Goal: Task Accomplishment & Management: Manage account settings

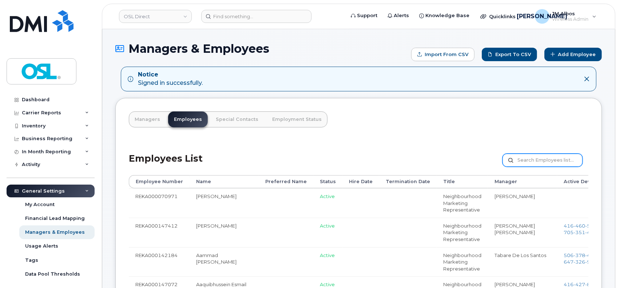
click at [538, 161] on input "text" at bounding box center [543, 160] width 80 height 13
paste input "REKA000147299"
type input "REKA000147299"
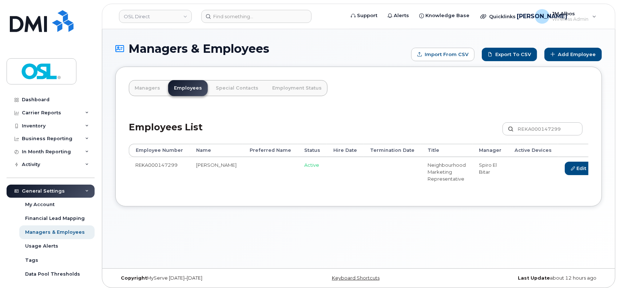
click at [595, 167] on link "Delete" at bounding box center [612, 168] width 35 height 13
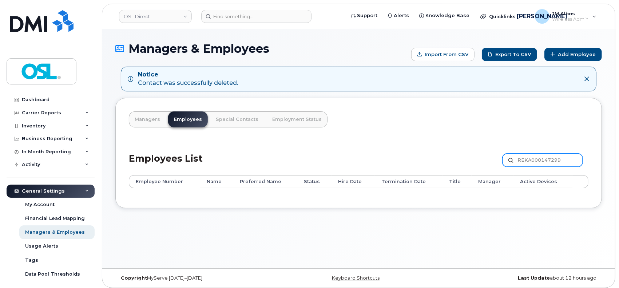
click at [543, 160] on input "REKA000147299" at bounding box center [543, 160] width 80 height 13
paste input "071144"
type input "REKA000071144"
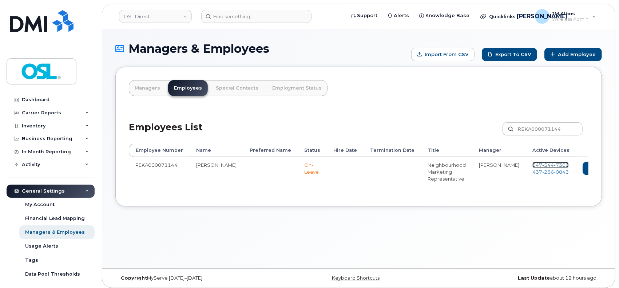
click at [542, 165] on span "544" at bounding box center [548, 165] width 12 height 6
click at [542, 173] on span "286" at bounding box center [548, 172] width 12 height 6
click at [613, 166] on link "Delete" at bounding box center [630, 168] width 35 height 13
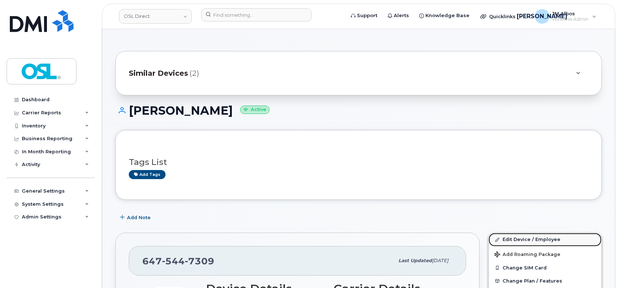
click at [509, 240] on link "Edit Device / Employee" at bounding box center [545, 239] width 113 height 13
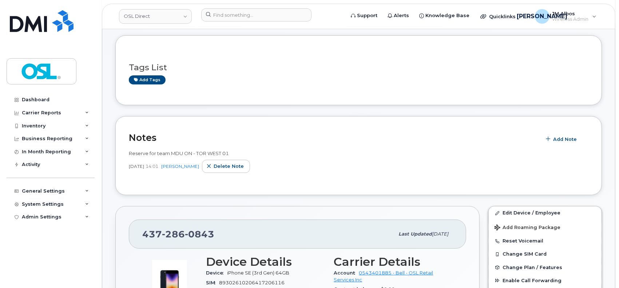
scroll to position [97, 0]
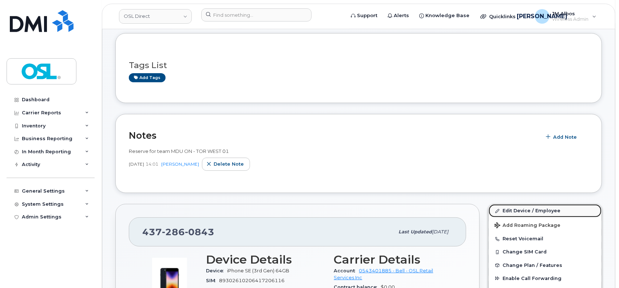
click at [513, 210] on link "Edit Device / Employee" at bounding box center [545, 210] width 113 height 13
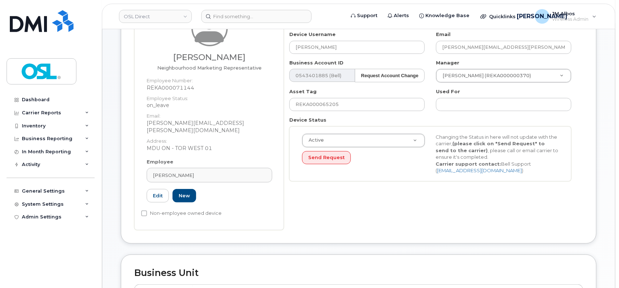
scroll to position [97, 0]
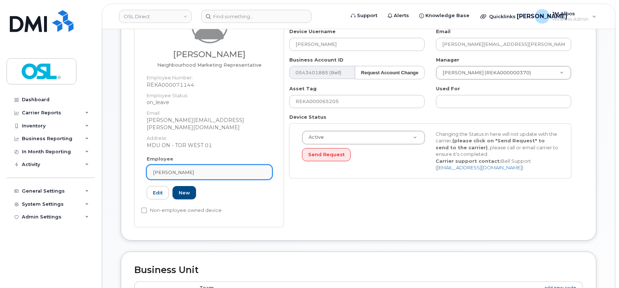
click at [201, 169] on div "[PERSON_NAME]" at bounding box center [209, 172] width 113 height 7
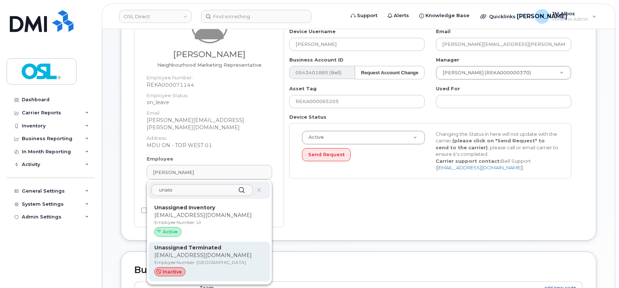
type input "unass"
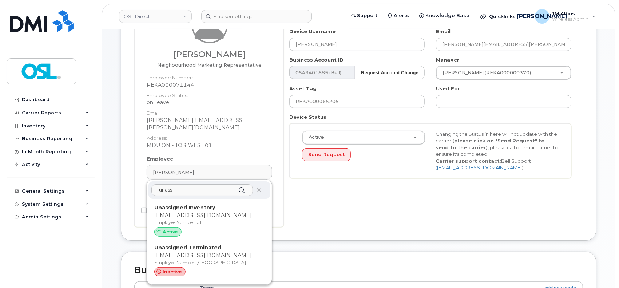
drag, startPoint x: 186, startPoint y: 243, endPoint x: 345, endPoint y: 51, distance: 249.7
click at [186, 252] on p "[EMAIL_ADDRESS][DOMAIN_NAME]" at bounding box center [209, 256] width 110 height 8
type input "UT"
type input "Unassigned Terminated"
type input "[EMAIL_ADDRESS][DOMAIN_NAME]"
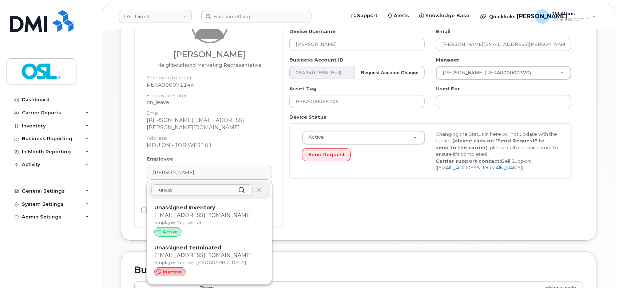
type input "4117510"
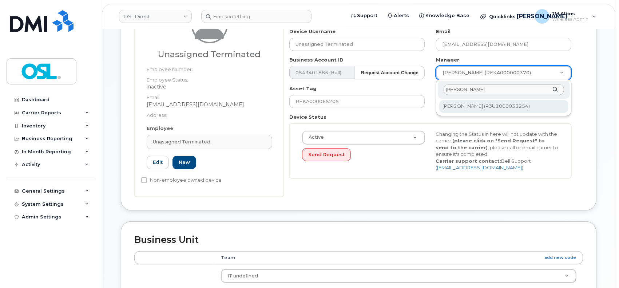
type input "patry"
type input "1527344"
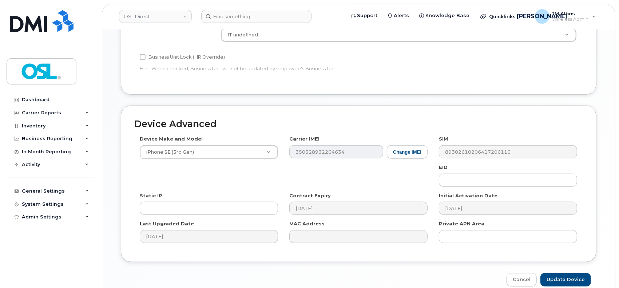
scroll to position [372, 0]
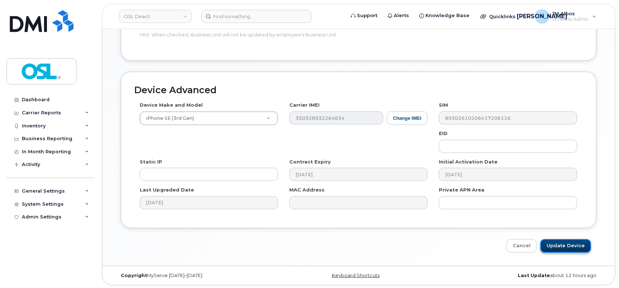
click at [569, 246] on input "Update Device" at bounding box center [565, 245] width 51 height 13
type input "Saving..."
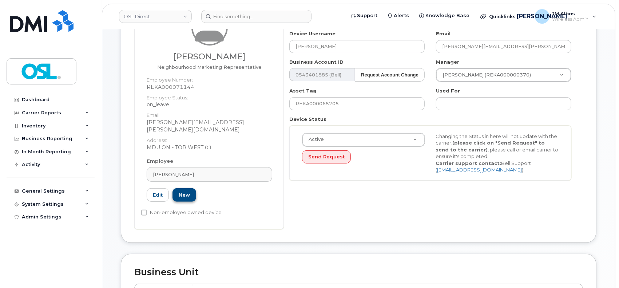
scroll to position [97, 0]
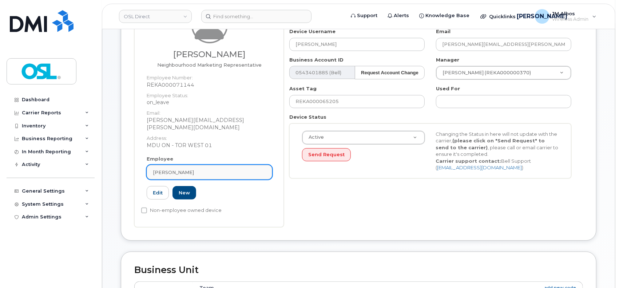
click at [195, 169] on div "[PERSON_NAME]" at bounding box center [209, 172] width 113 height 7
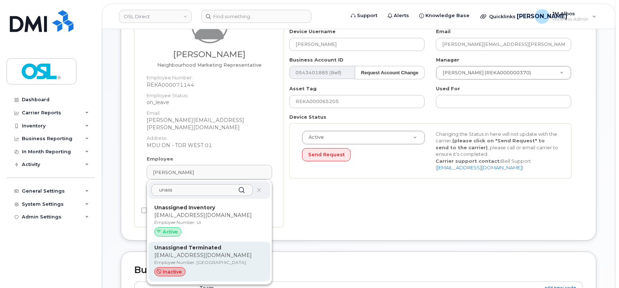
type input "unass"
click at [204, 252] on p "[EMAIL_ADDRESS][DOMAIN_NAME]" at bounding box center [209, 256] width 110 height 8
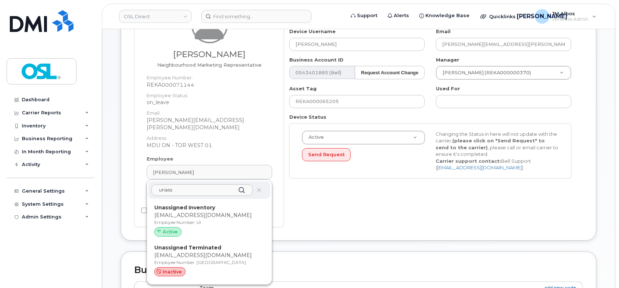
type input "UT"
type input "Unassigned Terminated"
type input "[EMAIL_ADDRESS][DOMAIN_NAME]"
type input "4117510"
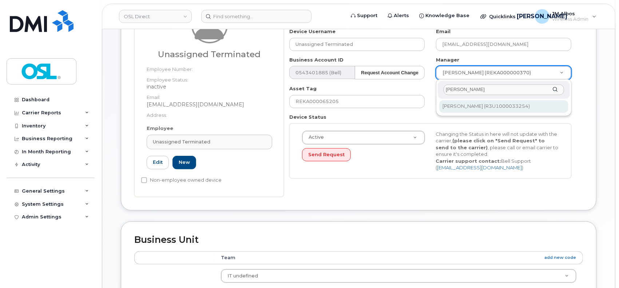
type input "patry"
type input "1527344"
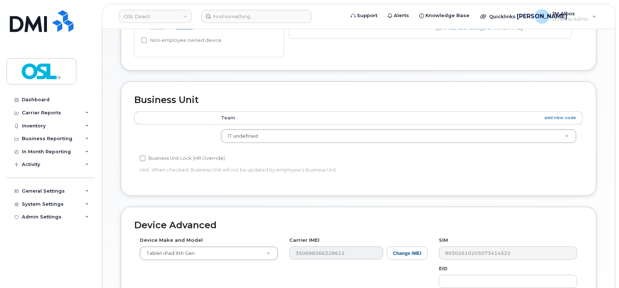
scroll to position [340, 0]
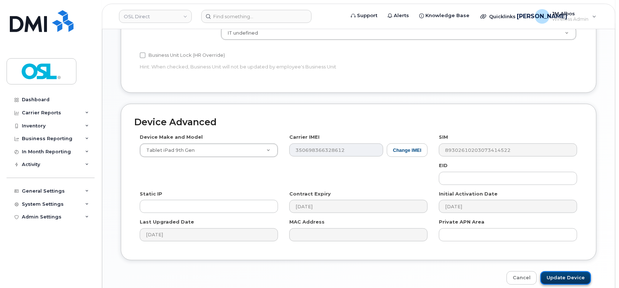
click at [567, 275] on input "Update Device" at bounding box center [565, 277] width 51 height 13
type input "Saving..."
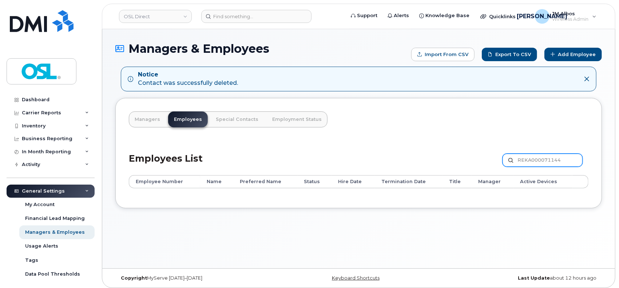
click at [538, 160] on input "REKA000071144" at bounding box center [543, 160] width 80 height 13
paste input "655"
type input "REKA000071655"
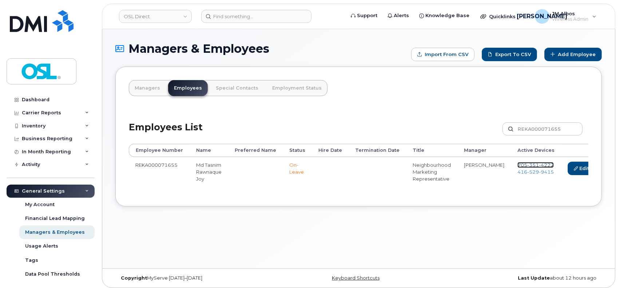
click at [527, 164] on span "351" at bounding box center [533, 165] width 12 height 6
click at [539, 171] on span "9415" at bounding box center [546, 172] width 15 height 6
click at [605, 168] on icon at bounding box center [607, 168] width 4 height 4
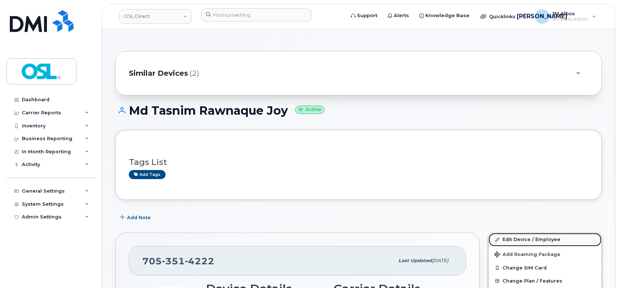
click at [516, 240] on link "Edit Device / Employee" at bounding box center [545, 239] width 113 height 13
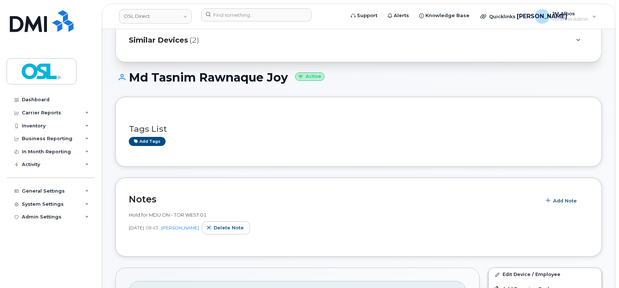
scroll to position [48, 0]
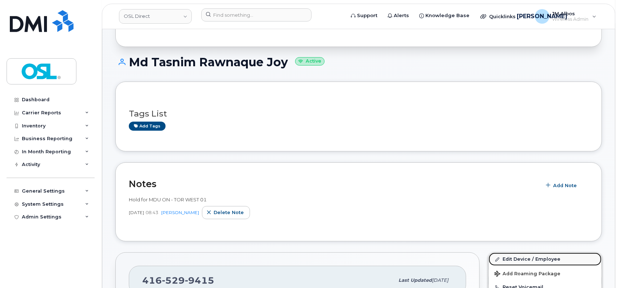
click at [527, 258] on link "Edit Device / Employee" at bounding box center [545, 259] width 113 height 13
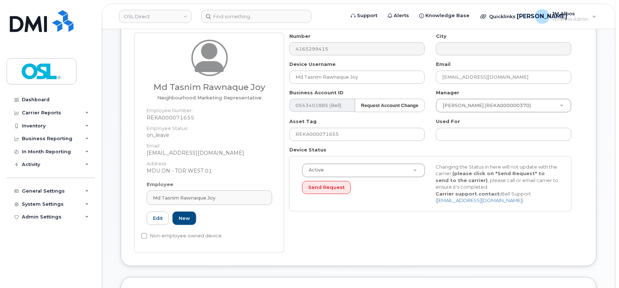
scroll to position [97, 0]
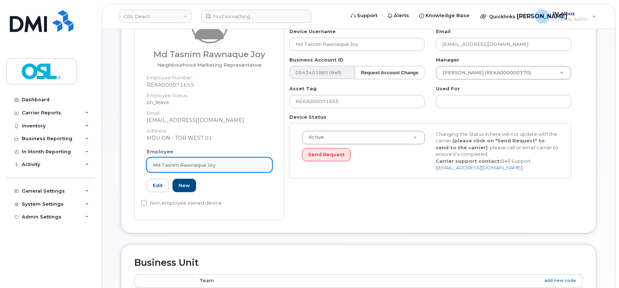
click at [207, 167] on span "Md Tasnim Rawnaque Joy" at bounding box center [184, 165] width 63 height 7
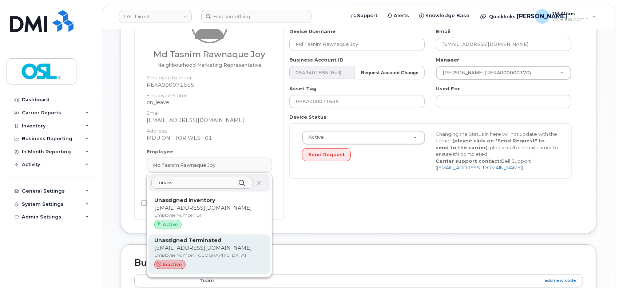
type input "unass"
click at [196, 250] on p "[EMAIL_ADDRESS][DOMAIN_NAME]" at bounding box center [209, 248] width 110 height 8
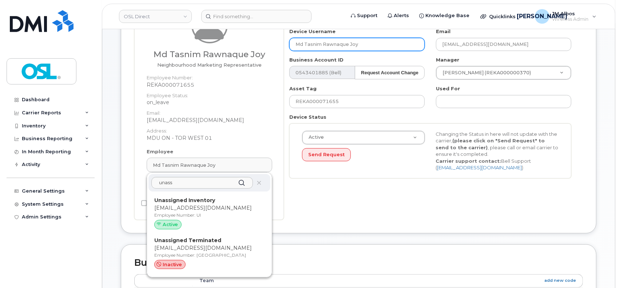
type input "UT"
type input "Unassigned Terminated"
type input "support_2@osldirect.com"
type input "4117510"
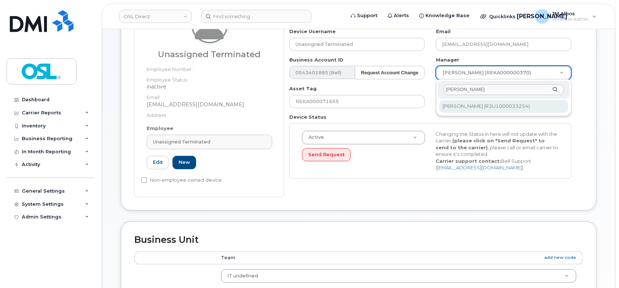
type input "patry"
type input "1527344"
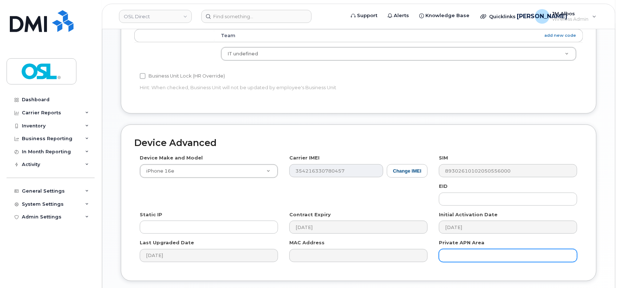
scroll to position [372, 0]
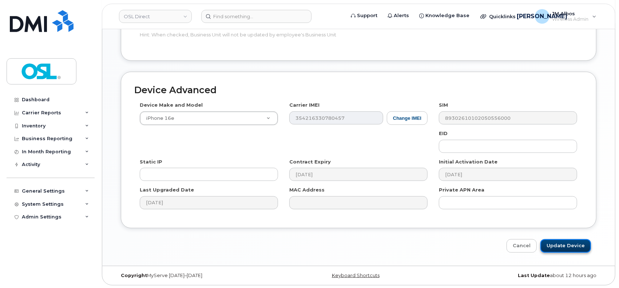
click at [565, 243] on input "Update Device" at bounding box center [565, 245] width 51 height 13
type input "Saving..."
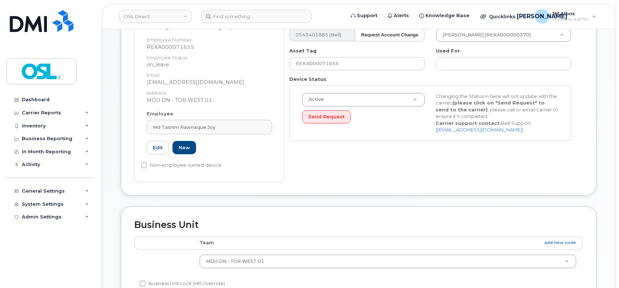
scroll to position [146, 0]
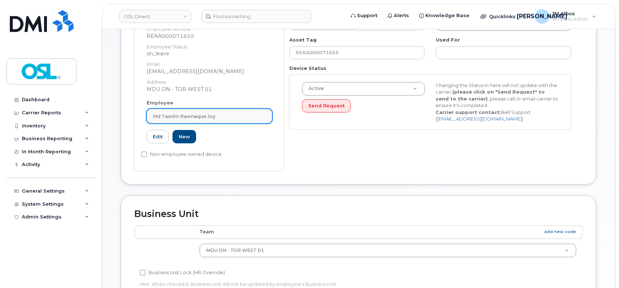
click at [211, 116] on span "Md Tasnim Rawnaque Joy" at bounding box center [184, 116] width 63 height 7
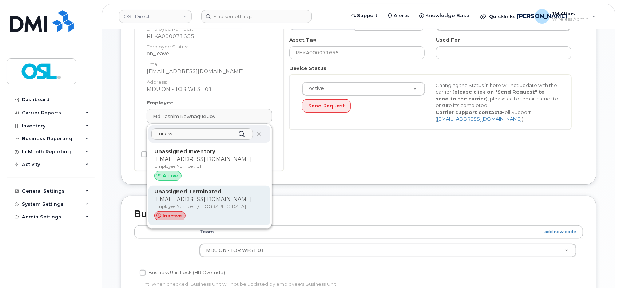
type input "unass"
click at [201, 194] on p "Unassigned Terminated" at bounding box center [209, 192] width 110 height 8
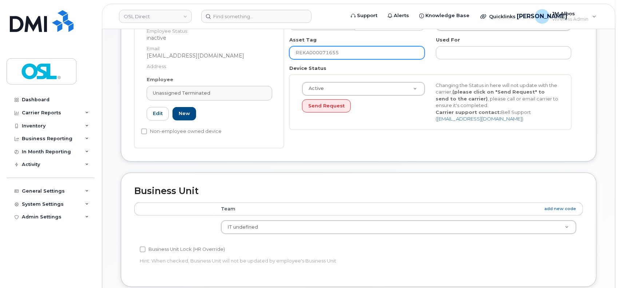
type input "UT"
type input "Unassigned Terminated"
type input "[EMAIL_ADDRESS][DOMAIN_NAME]"
type input "4117510"
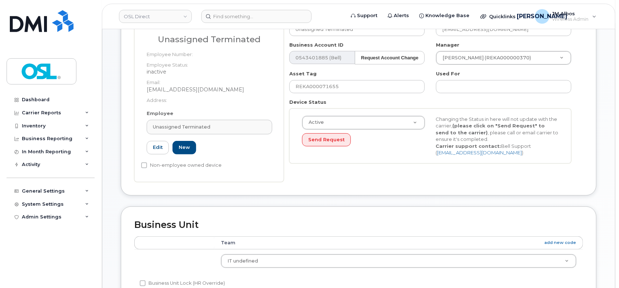
scroll to position [97, 0]
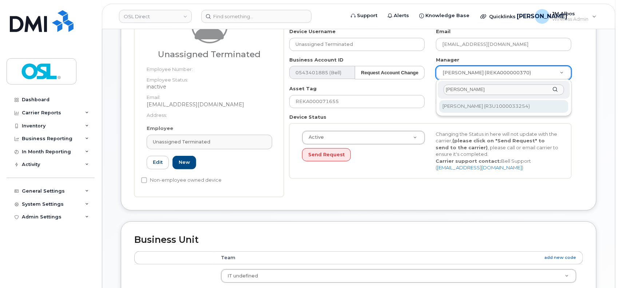
type input "[PERSON_NAME]"
type input "1527344"
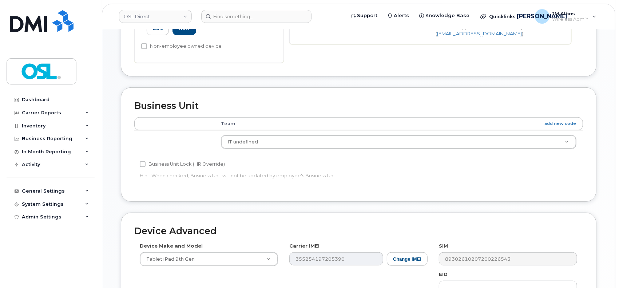
scroll to position [372, 0]
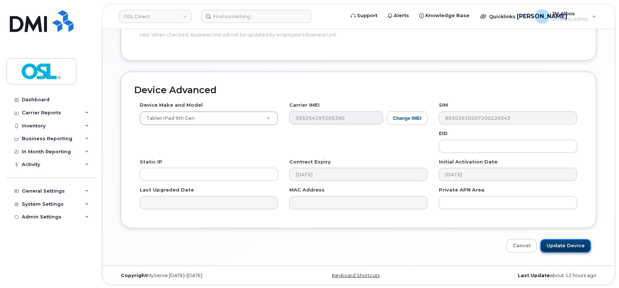
click at [572, 247] on input "Update Device" at bounding box center [565, 245] width 51 height 13
type input "Saving..."
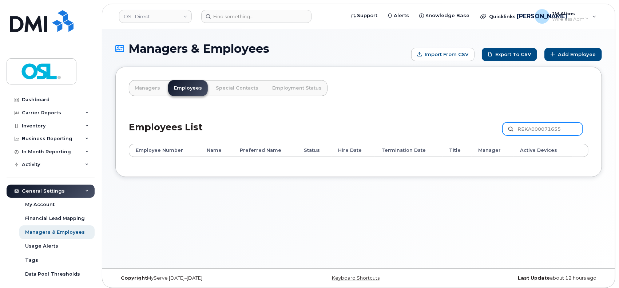
click at [550, 128] on input "REKA000071655" at bounding box center [543, 128] width 80 height 13
paste input "8104"
type input "REKA000081045"
click at [565, 128] on input "REKA000081045" at bounding box center [543, 128] width 80 height 13
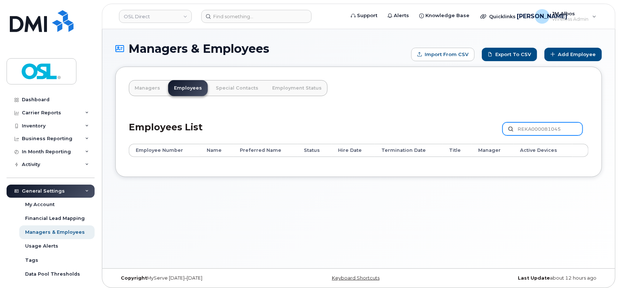
click at [535, 128] on input "REKA000081045" at bounding box center [543, 128] width 80 height 13
paste input "151009"
type input "REKA000151009"
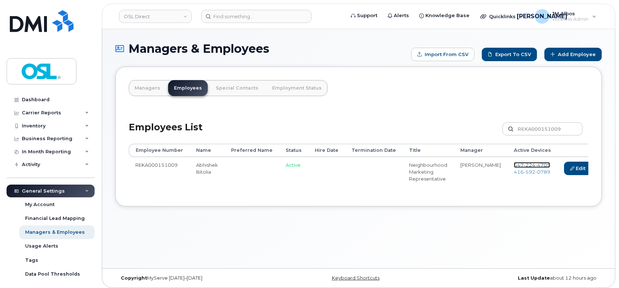
click at [524, 163] on span "224" at bounding box center [530, 165] width 12 height 6
click at [524, 172] on span "592" at bounding box center [530, 172] width 12 height 6
click at [595, 166] on link "Delete" at bounding box center [612, 168] width 35 height 13
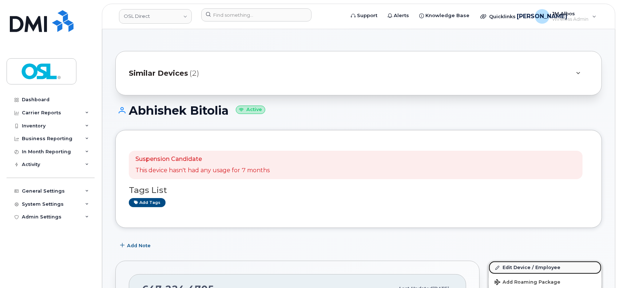
click at [527, 268] on link "Edit Device / Employee" at bounding box center [545, 267] width 113 height 13
click at [513, 268] on link "Edit Device / Employee" at bounding box center [545, 267] width 113 height 13
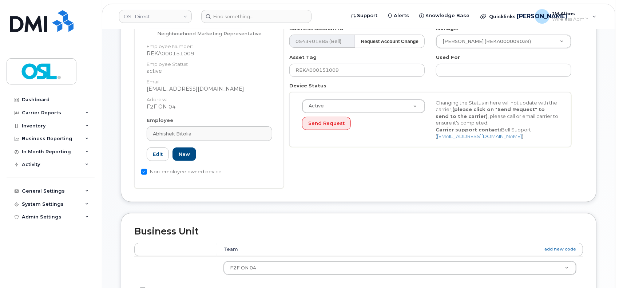
scroll to position [146, 0]
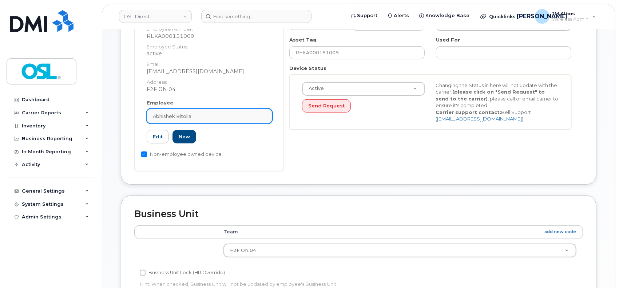
click at [206, 116] on div "Abhishek Bitolia" at bounding box center [209, 116] width 113 height 7
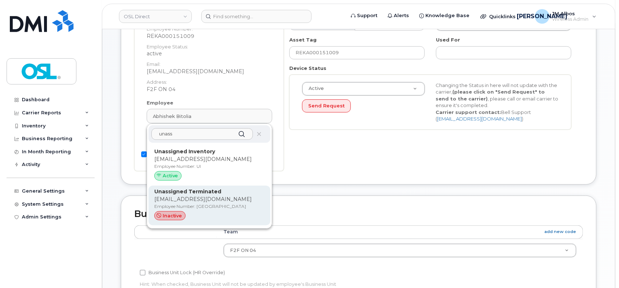
type input "unass"
click at [195, 196] on p "[EMAIL_ADDRESS][DOMAIN_NAME]" at bounding box center [209, 199] width 110 height 8
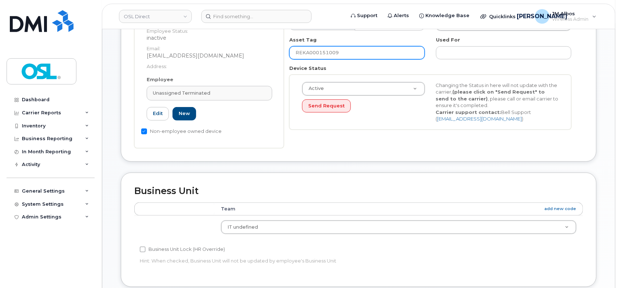
type input "UT"
type input "Unassigned Terminated"
type input "[EMAIL_ADDRESS][DOMAIN_NAME]"
type input "4117510"
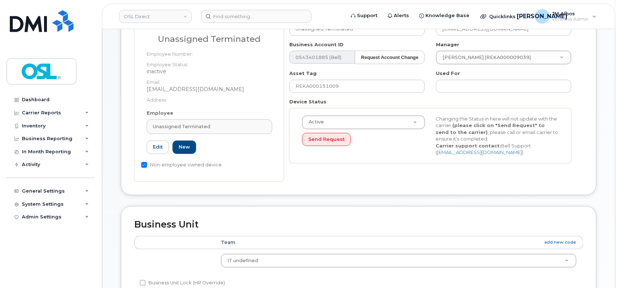
scroll to position [97, 0]
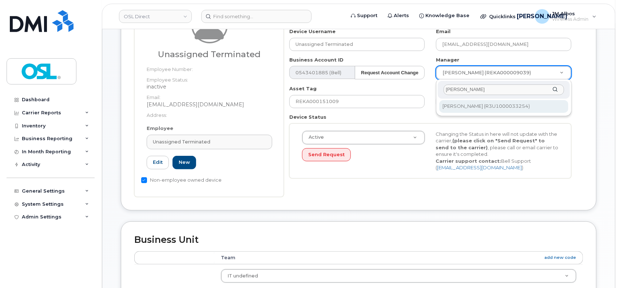
type input "patry"
type input "1527344"
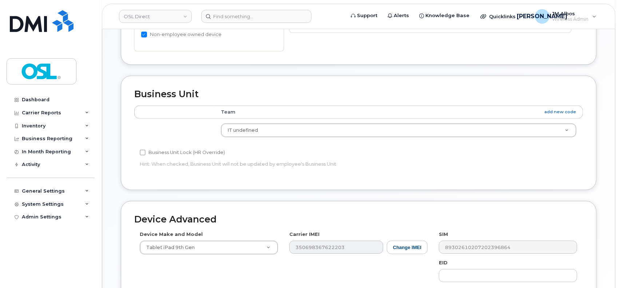
scroll to position [372, 0]
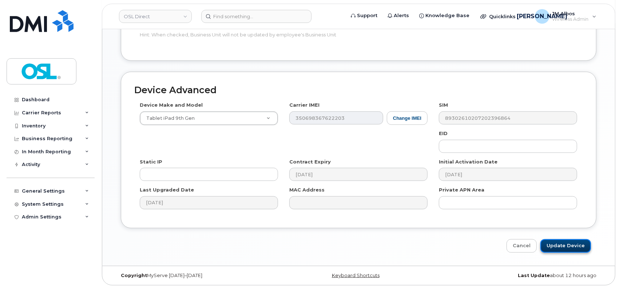
click at [569, 247] on input "Update Device" at bounding box center [565, 245] width 51 height 13
type input "Saving..."
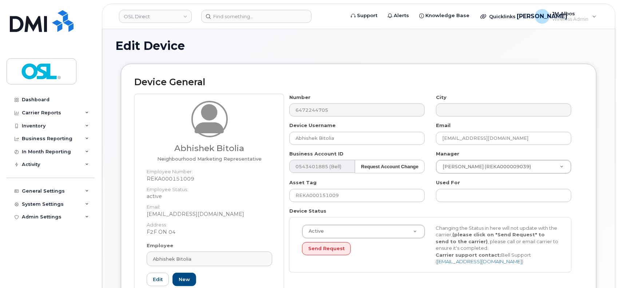
scroll to position [97, 0]
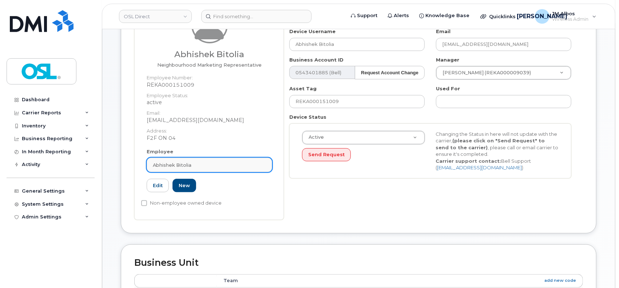
click at [213, 167] on div "Abhishek Bitolia" at bounding box center [209, 165] width 113 height 7
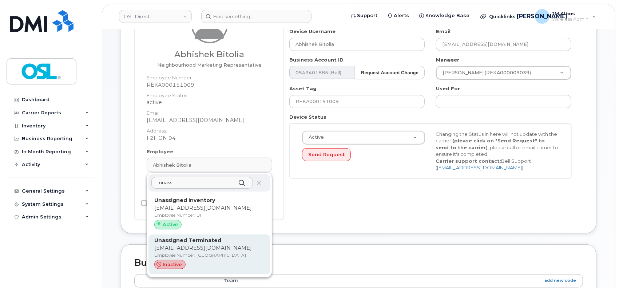
type input "unass"
click at [202, 252] on p "Employee Number: [GEOGRAPHIC_DATA]" at bounding box center [209, 255] width 110 height 7
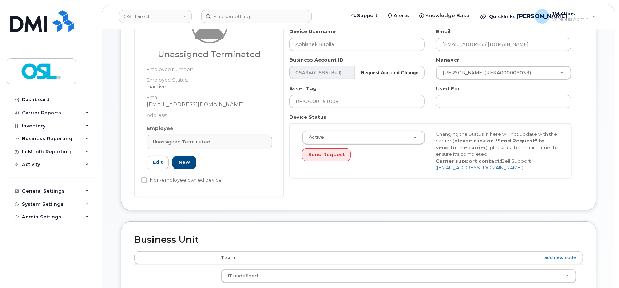
type input "UT"
type input "Unassigned Terminated"
type input "[EMAIL_ADDRESS][DOMAIN_NAME]"
type input "4117510"
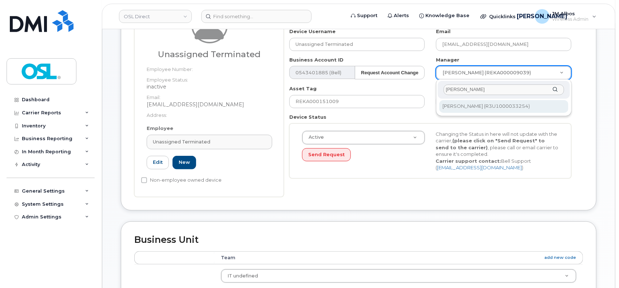
type input "[PERSON_NAME]"
type input "1527344"
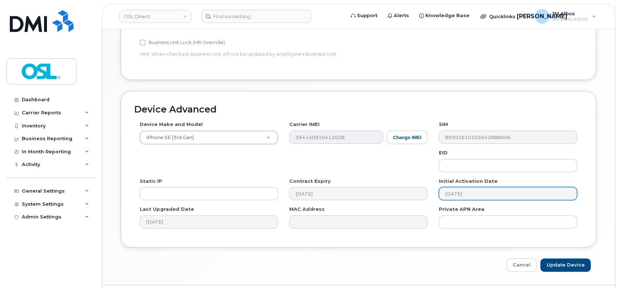
scroll to position [372, 0]
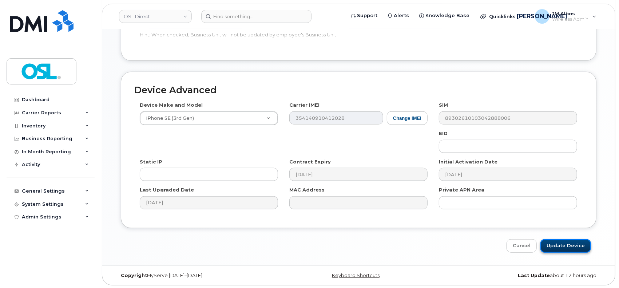
click at [566, 243] on input "Update Device" at bounding box center [565, 245] width 51 height 13
type input "Saving..."
